Goal: Entertainment & Leisure: Browse casually

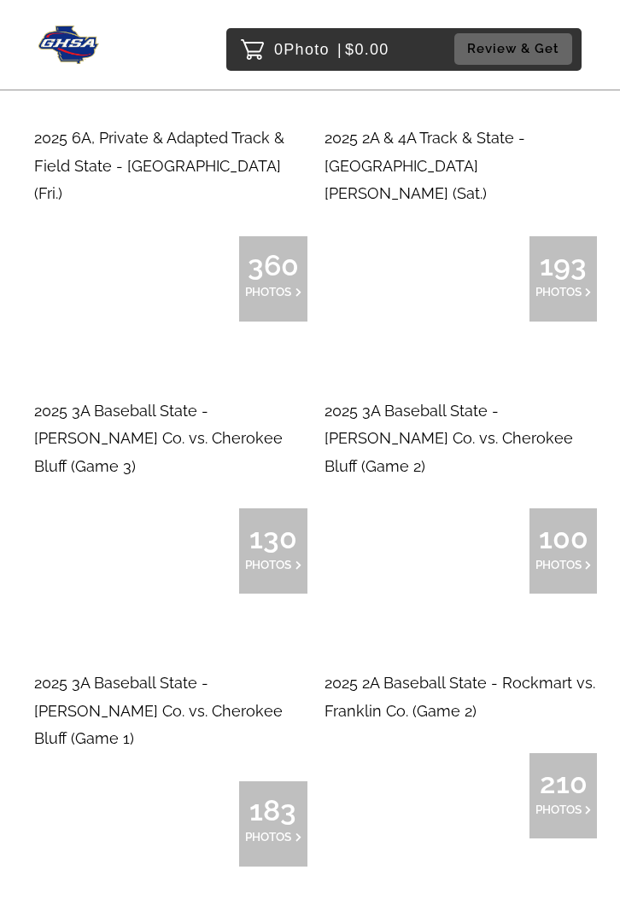
scroll to position [7286, 0]
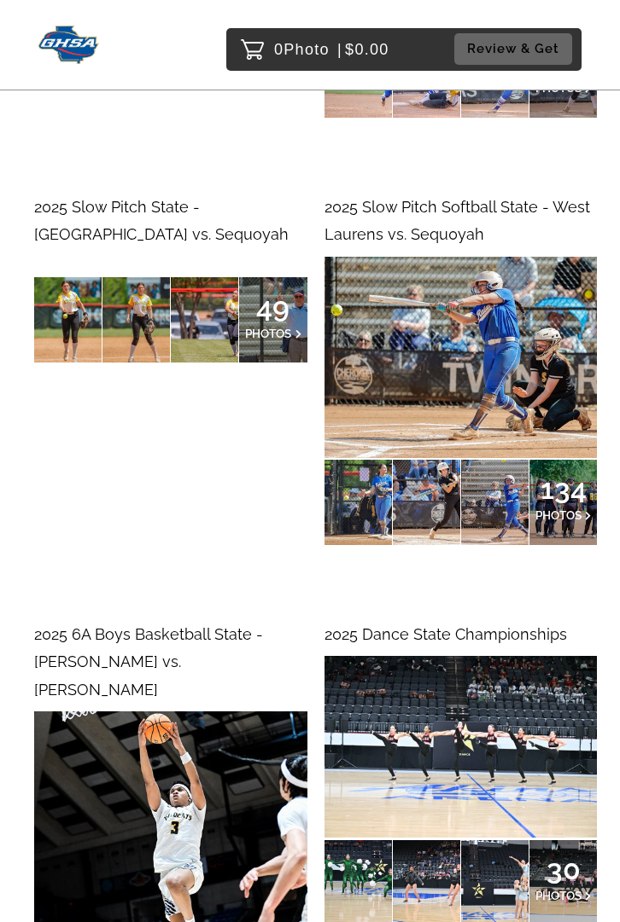
click at [465, 625] on span "2025 Dance State Championships" at bounding box center [445, 634] width 242 height 18
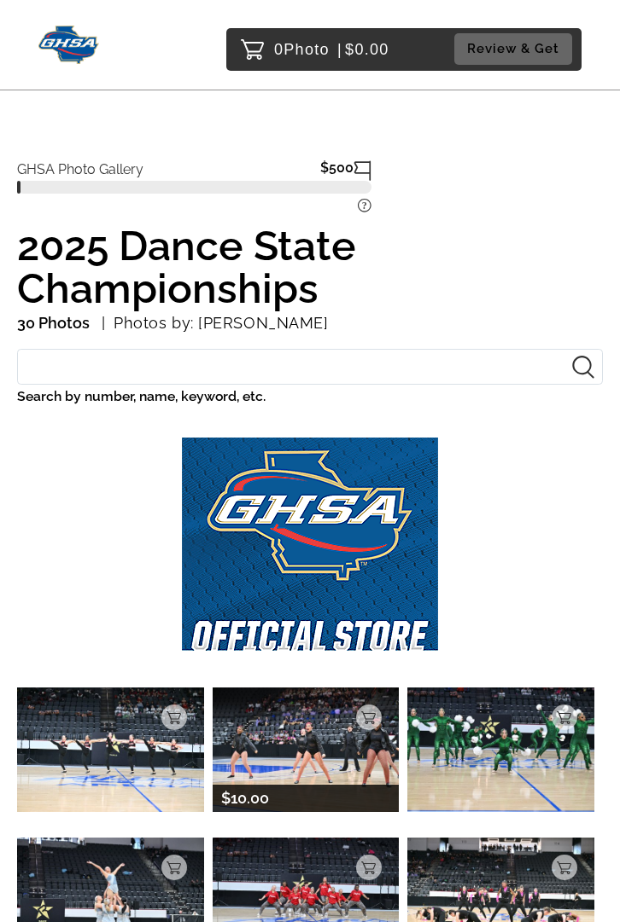
click at [311, 721] on img at bounding box center [305, 750] width 187 height 125
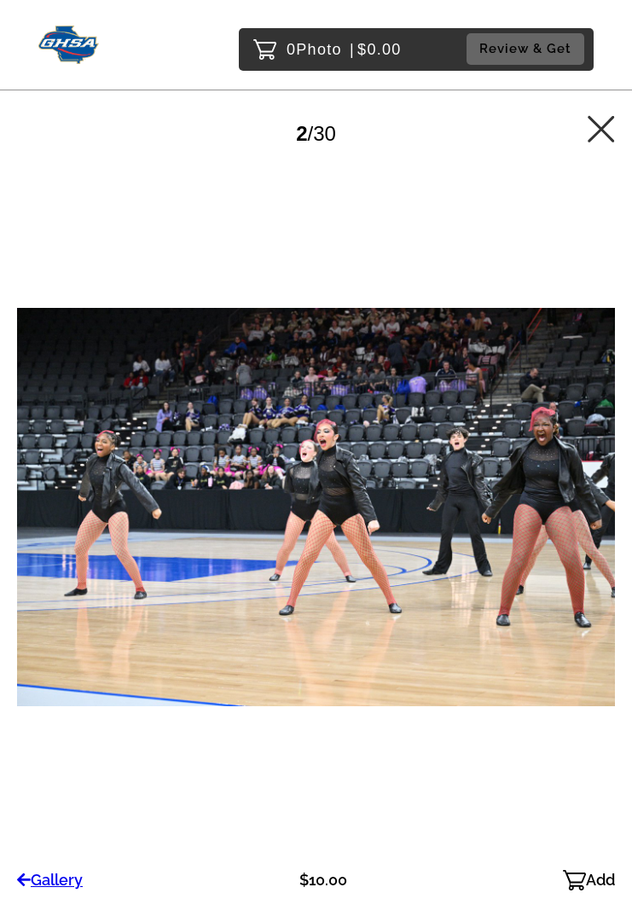
click at [596, 136] on icon at bounding box center [601, 128] width 27 height 27
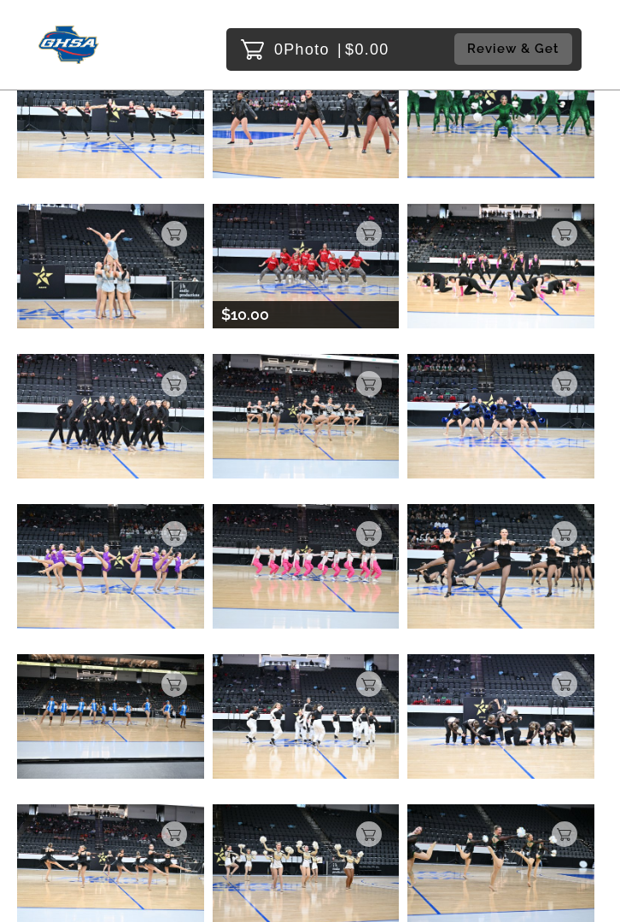
scroll to position [757, 0]
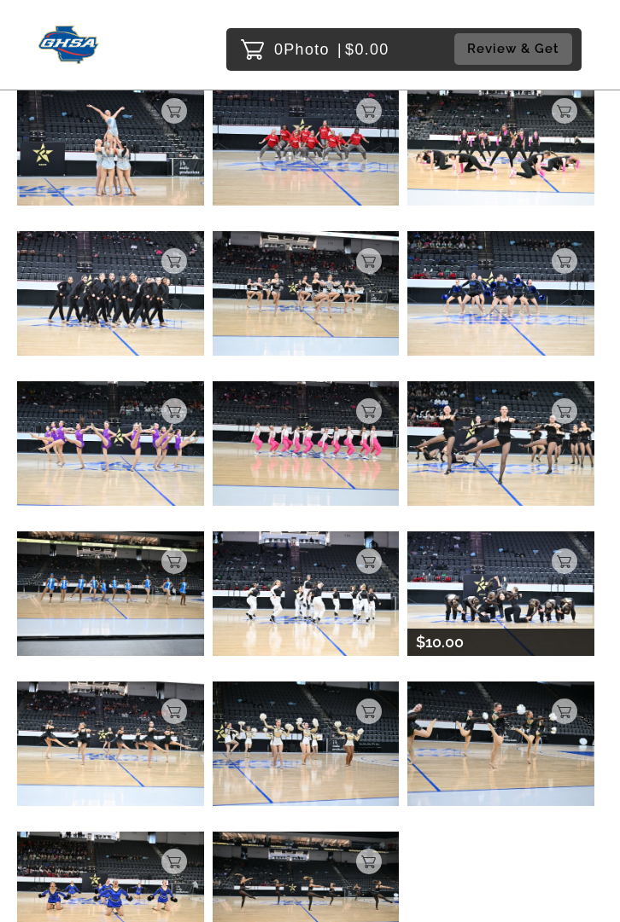
click at [458, 567] on img at bounding box center [500, 594] width 187 height 125
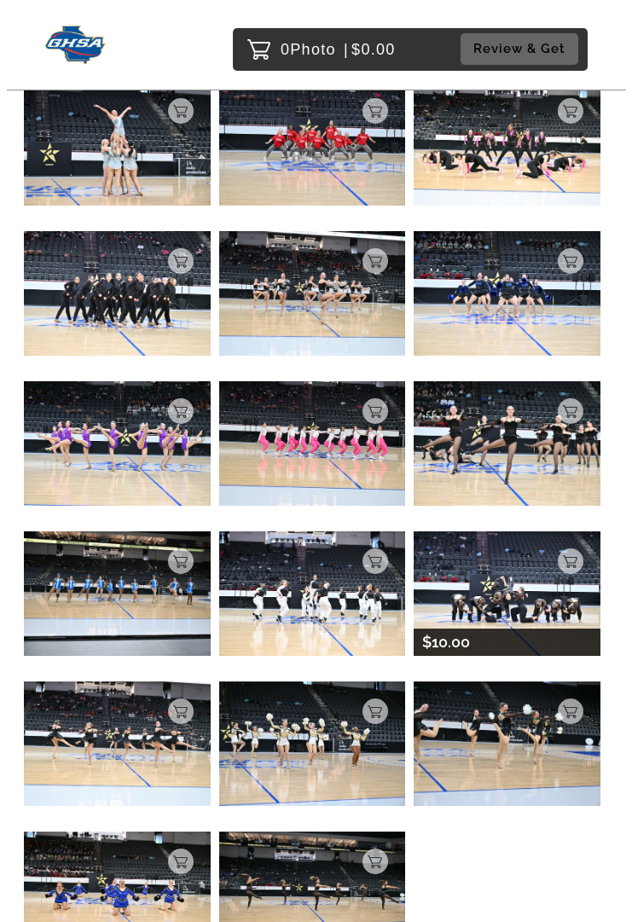
scroll to position [148, 0]
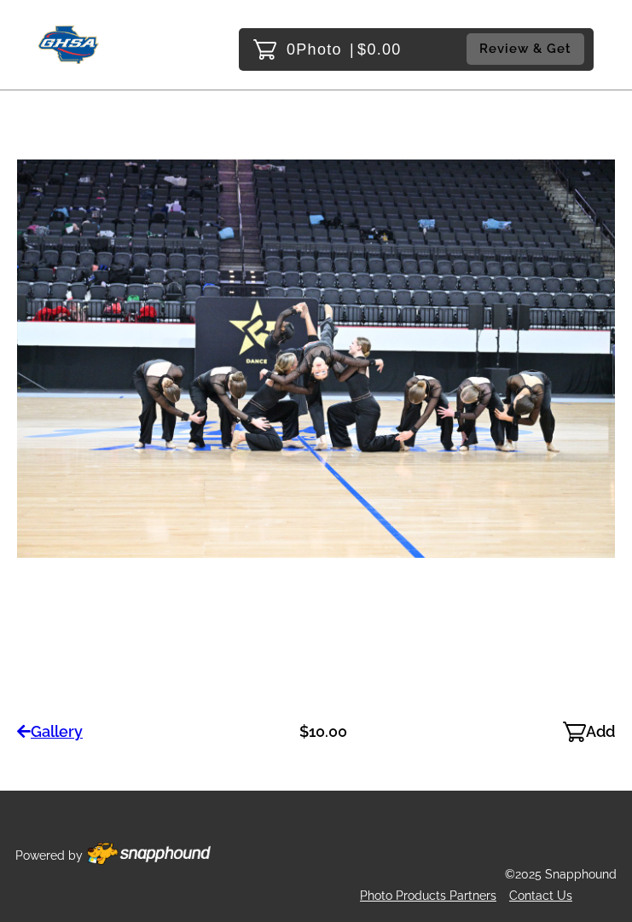
click at [59, 734] on p "Gallery" at bounding box center [50, 732] width 66 height 27
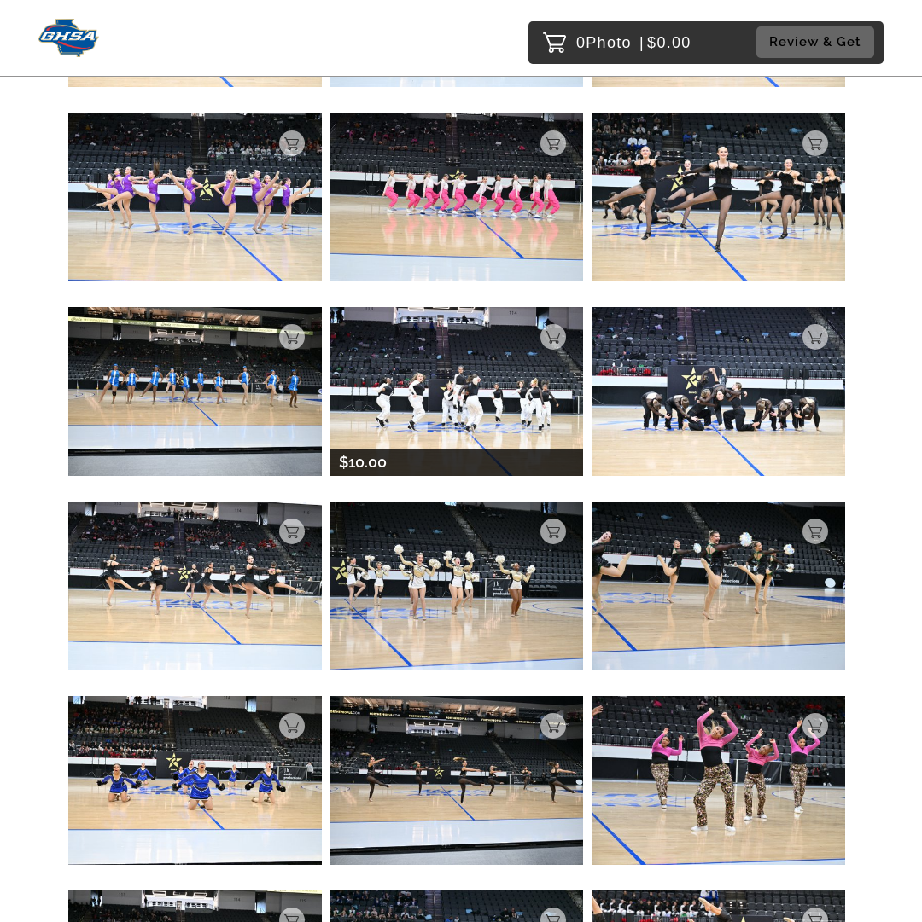
scroll to position [1107, 0]
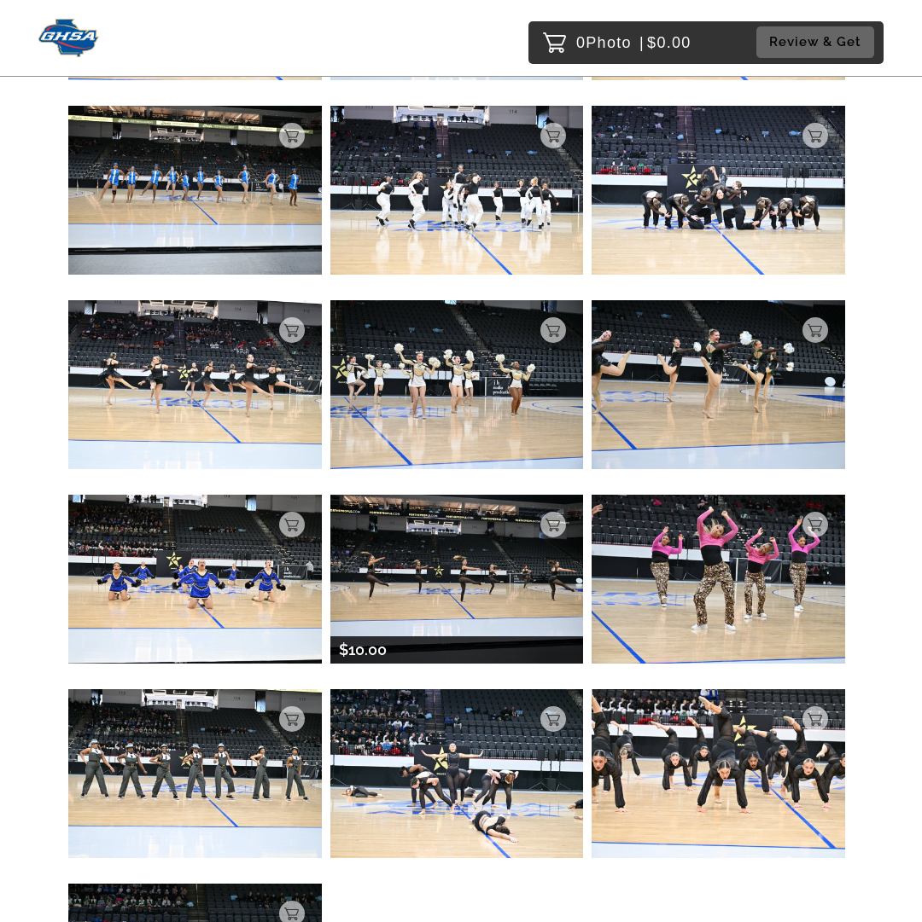
click at [493, 563] on img at bounding box center [456, 579] width 253 height 169
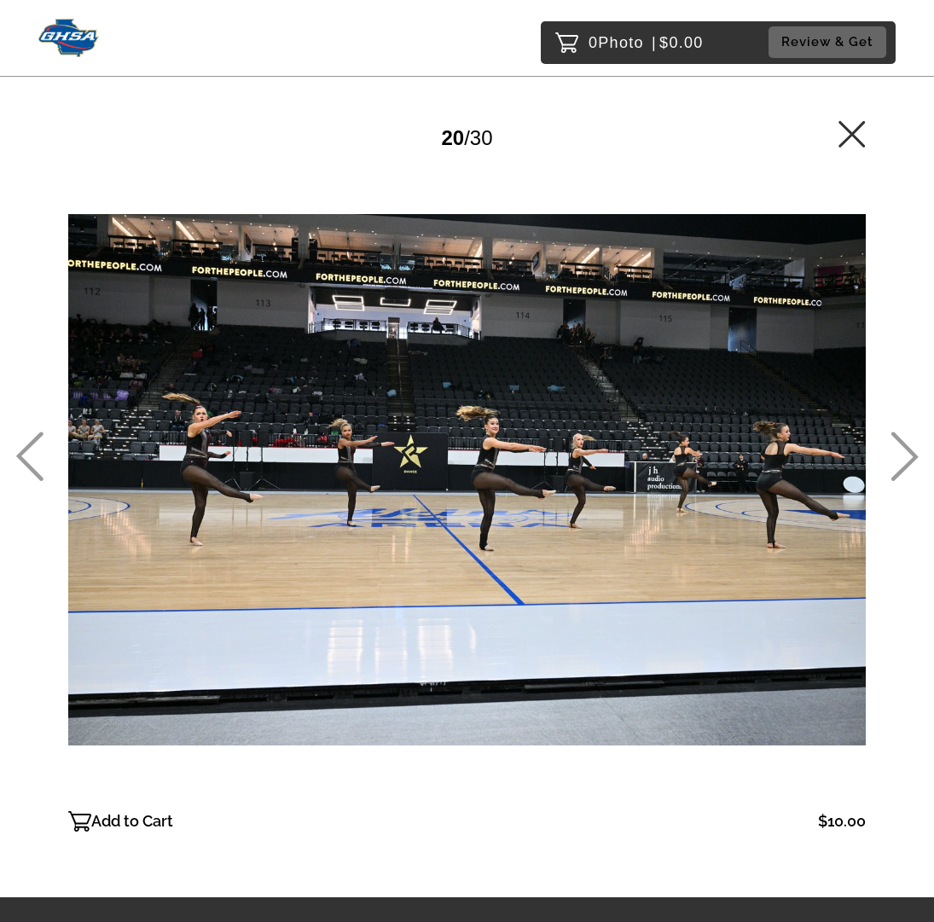
click at [631, 132] on icon at bounding box center [852, 133] width 26 height 26
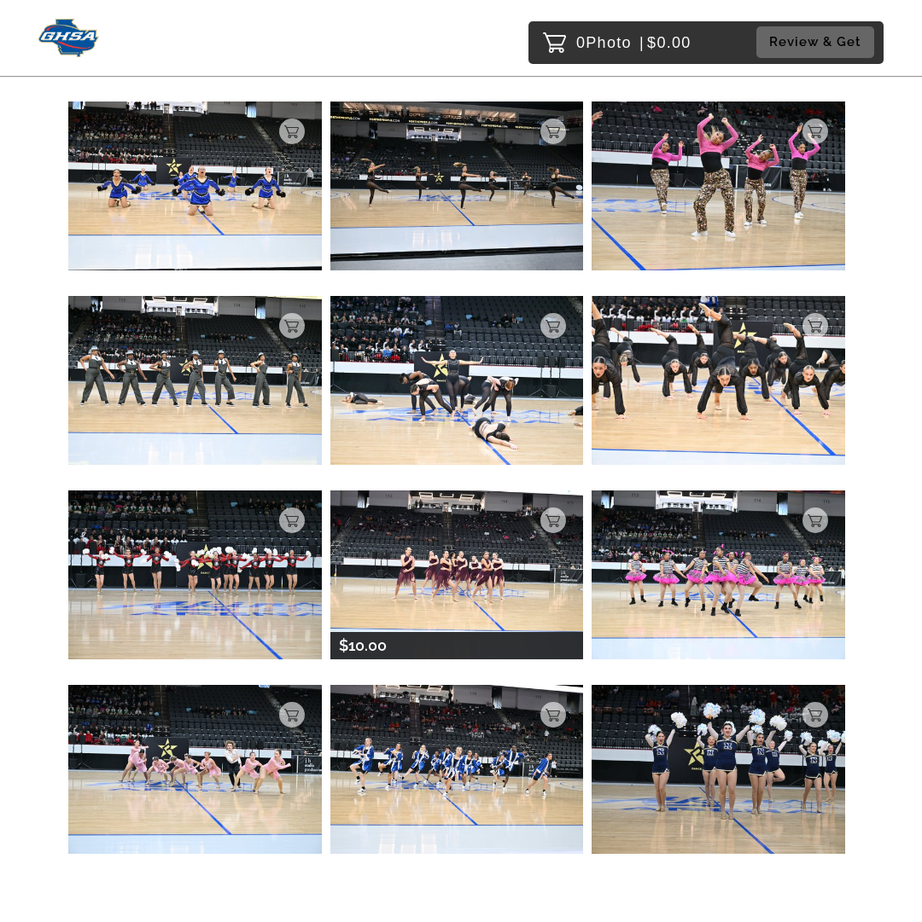
scroll to position [1498, 0]
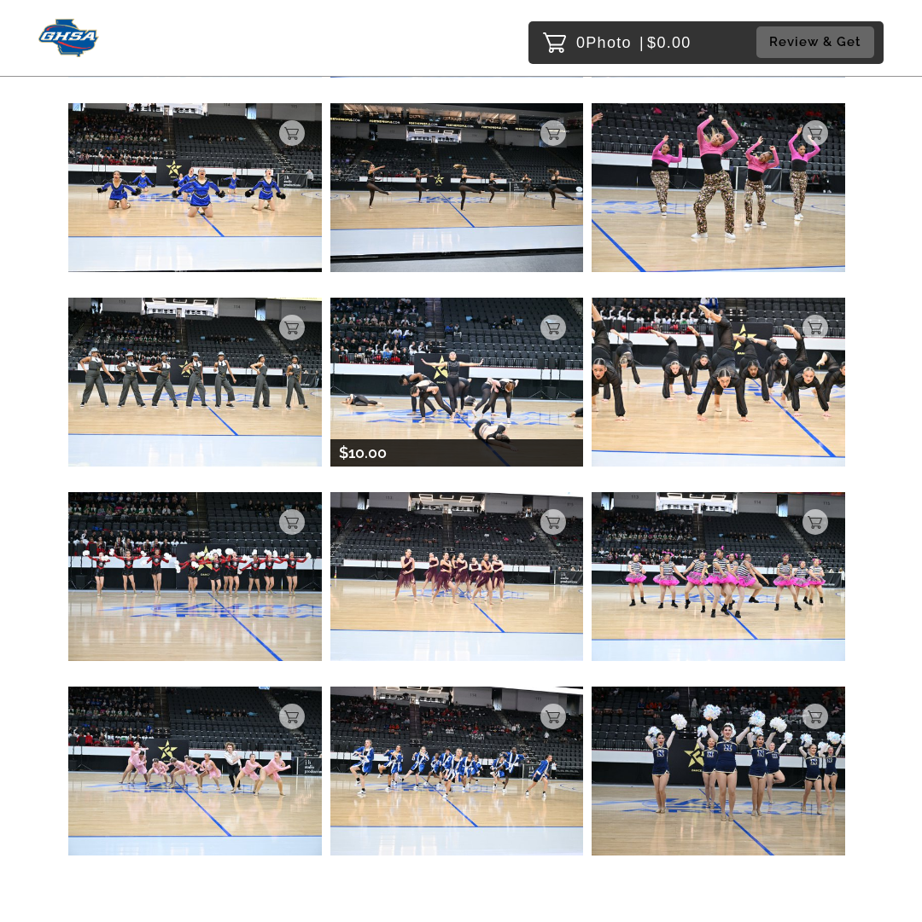
click at [450, 371] on img at bounding box center [456, 382] width 253 height 169
